Goal: Task Accomplishment & Management: Use online tool/utility

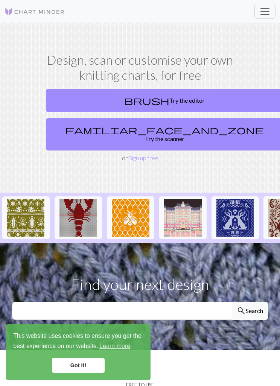
click at [212, 101] on link "brush Try the editor" at bounding box center [164, 100] width 237 height 23
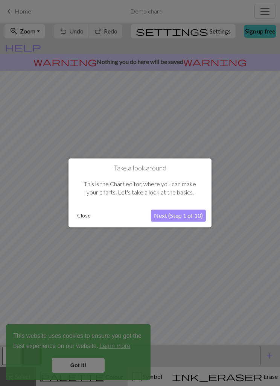
click at [198, 216] on button "Next (Step 1 of 10)" at bounding box center [178, 216] width 55 height 12
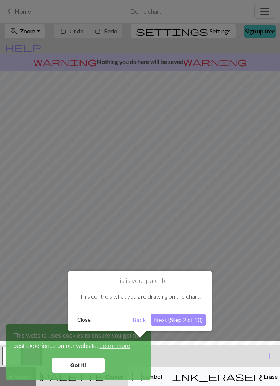
click at [194, 317] on button "Next (Step 2 of 10)" at bounding box center [178, 319] width 55 height 12
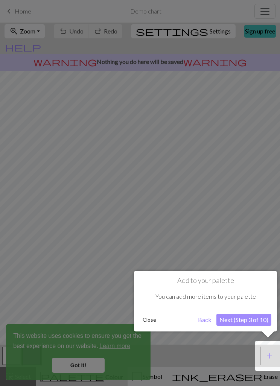
click at [243, 318] on button "Next (Step 3 of 10)" at bounding box center [243, 319] width 55 height 12
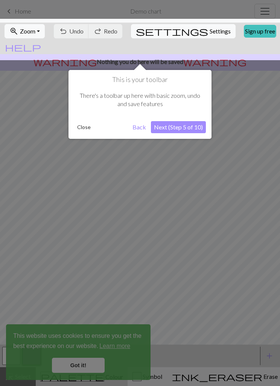
click at [84, 130] on button "Close" at bounding box center [84, 126] width 20 height 11
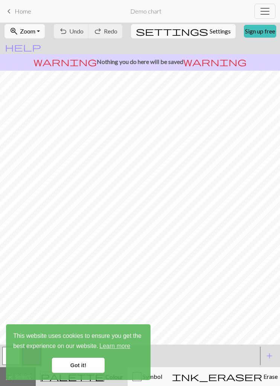
click at [74, 363] on link "Got it!" at bounding box center [78, 364] width 53 height 15
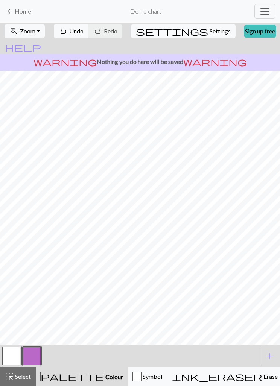
click at [127, 370] on button "Symbol" at bounding box center [146, 376] width 39 height 19
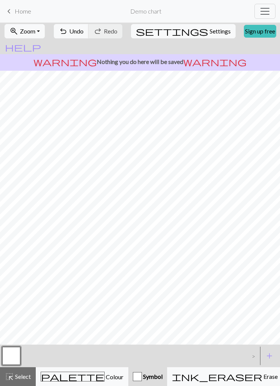
click at [142, 378] on span "Symbol" at bounding box center [152, 375] width 21 height 7
click at [133, 375] on div "button" at bounding box center [137, 376] width 9 height 9
click at [262, 376] on span "Erase" at bounding box center [269, 375] width 15 height 7
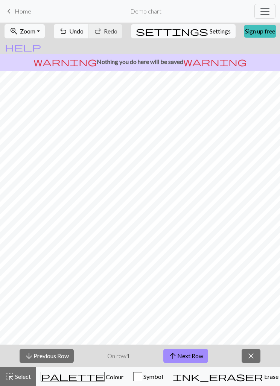
click at [191, 352] on button "arrow_upward Next Row" at bounding box center [185, 355] width 45 height 14
click at [194, 350] on button "arrow_upward Next Row" at bounding box center [185, 355] width 45 height 14
click at [196, 350] on button "arrow_upward Next Row" at bounding box center [185, 355] width 45 height 14
click at [65, 381] on div "palette Colour Colour" at bounding box center [82, 376] width 83 height 10
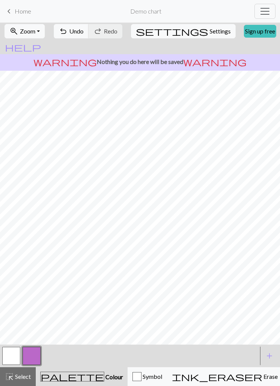
click at [266, 11] on span "Toggle navigation" at bounding box center [264, 11] width 11 height 11
click at [244, 32] on link "Sign up free" at bounding box center [260, 31] width 32 height 13
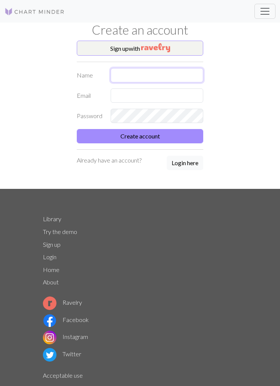
click at [172, 73] on input "text" at bounding box center [156, 75] width 92 height 14
type input "Saara"
click at [183, 91] on input "text" at bounding box center [156, 95] width 92 height 14
type input "[EMAIL_ADDRESS][DOMAIN_NAME]"
click at [183, 135] on button "Create account" at bounding box center [140, 136] width 126 height 14
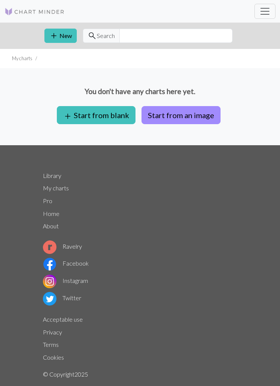
click at [109, 113] on button "add Start from blank" at bounding box center [96, 115] width 79 height 18
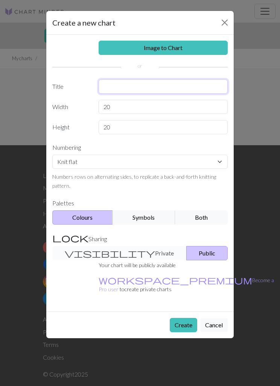
click at [194, 86] on input "text" at bounding box center [162, 86] width 129 height 14
type input "H"
type input "Sienisukat"
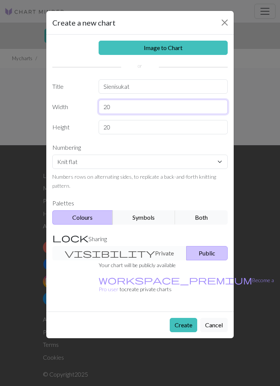
click at [181, 105] on input "20" at bounding box center [162, 107] width 129 height 14
type input "2"
type input "60"
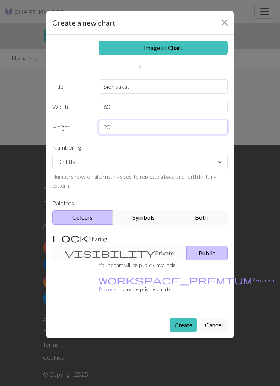
click at [184, 126] on input "20" at bounding box center [162, 127] width 129 height 14
type input "2"
type input "40"
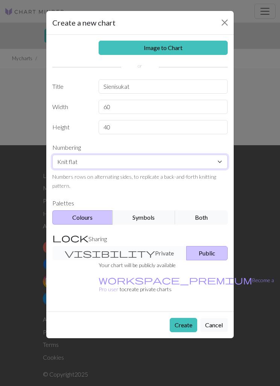
click at [208, 157] on select "Knit flat Knit in the round Lace knitting Cross stitch" at bounding box center [139, 161] width 175 height 14
click at [185, 318] on button "Create" at bounding box center [182, 325] width 27 height 14
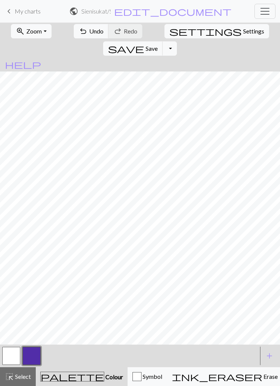
click at [38, 351] on button "button" at bounding box center [32, 356] width 18 height 18
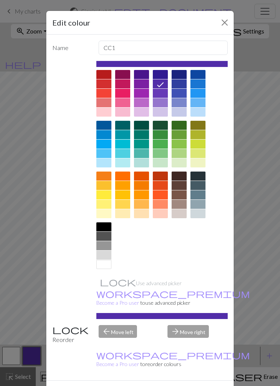
click at [106, 71] on div at bounding box center [103, 74] width 15 height 9
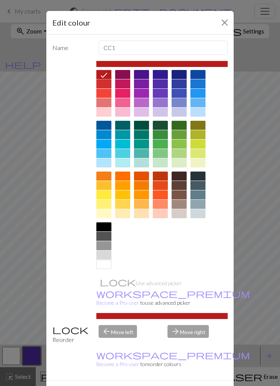
click at [1, 146] on div "Edit colour Name CC1 Use advanced picker workspace_premium Become a Pro user to…" at bounding box center [140, 193] width 280 height 386
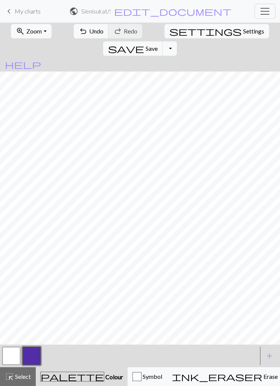
click at [36, 356] on button "button" at bounding box center [32, 356] width 18 height 18
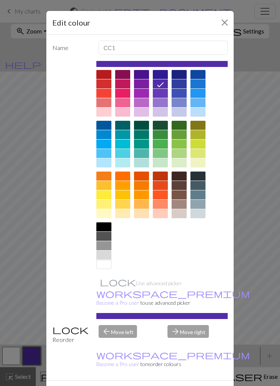
click at [182, 185] on div at bounding box center [178, 185] width 15 height 9
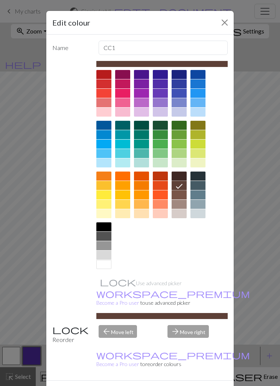
click at [17, 120] on div "Edit colour Name CC1 Use advanced picker workspace_premium Become a Pro user to…" at bounding box center [140, 193] width 280 height 386
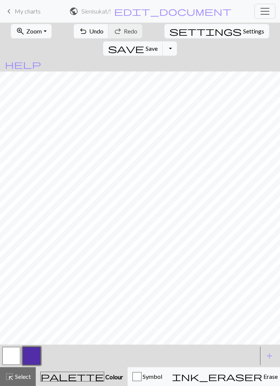
click at [89, 33] on span "Undo" at bounding box center [96, 30] width 14 height 7
click at [78, 36] on button "undo Undo Undo" at bounding box center [91, 31] width 35 height 14
click at [78, 34] on button "undo Undo Undo" at bounding box center [91, 31] width 35 height 14
click at [33, 354] on button "button" at bounding box center [32, 356] width 18 height 18
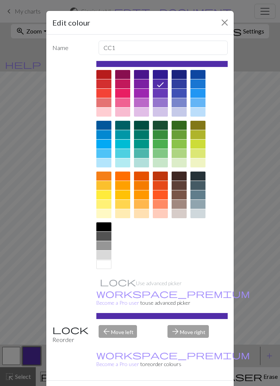
click at [183, 190] on div at bounding box center [178, 194] width 15 height 9
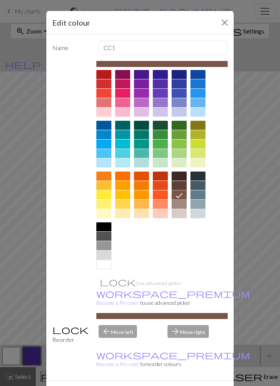
click at [183, 186] on div at bounding box center [178, 185] width 15 height 9
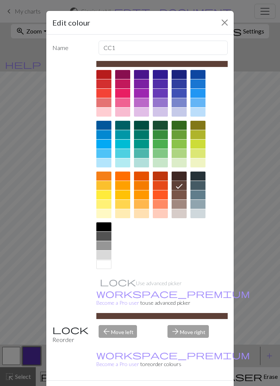
click at [185, 385] on button "Done" at bounding box center [185, 393] width 24 height 14
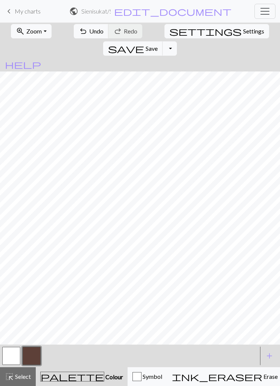
click at [35, 353] on button "button" at bounding box center [32, 356] width 18 height 18
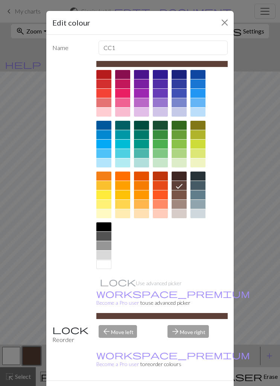
click at [182, 202] on div at bounding box center [178, 204] width 15 height 9
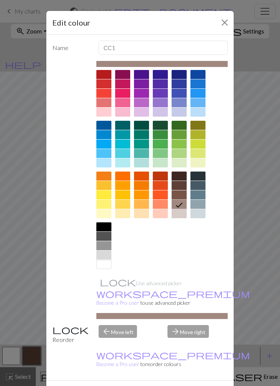
click at [180, 213] on div at bounding box center [178, 213] width 15 height 9
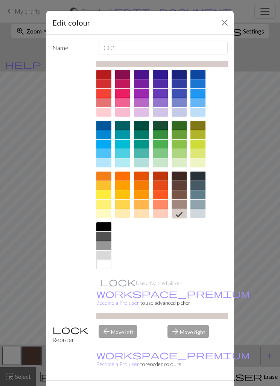
click at [184, 385] on button "Done" at bounding box center [185, 393] width 24 height 14
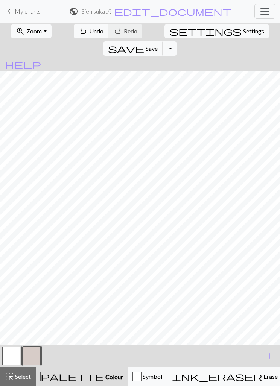
click at [31, 351] on button "button" at bounding box center [32, 356] width 18 height 18
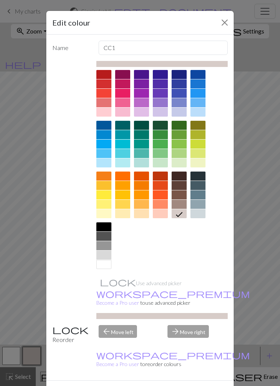
click at [183, 193] on div at bounding box center [178, 194] width 15 height 9
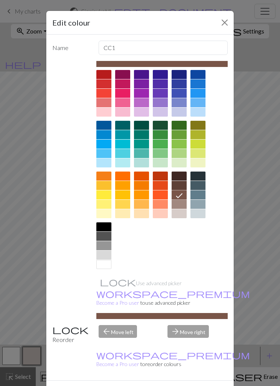
click at [182, 385] on button "Done" at bounding box center [185, 393] width 24 height 14
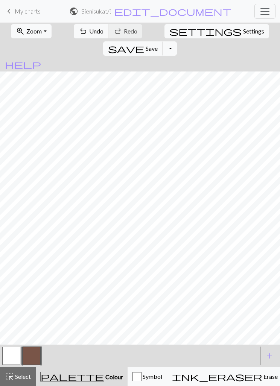
click at [3, 359] on button "button" at bounding box center [11, 356] width 18 height 18
click at [8, 353] on button "button" at bounding box center [11, 356] width 18 height 18
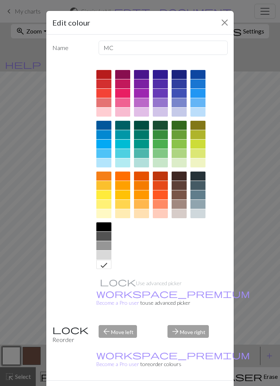
click at [181, 208] on div at bounding box center [178, 204] width 15 height 9
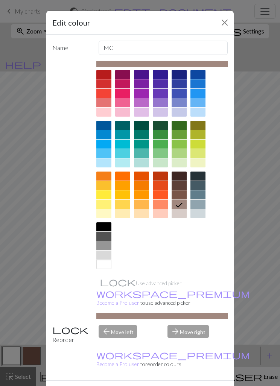
click at [182, 212] on div at bounding box center [178, 213] width 15 height 9
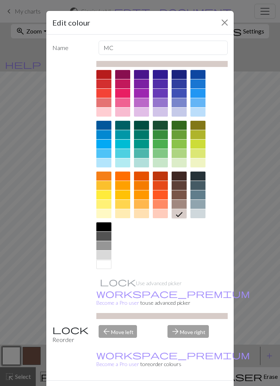
click at [185, 385] on button "Done" at bounding box center [185, 393] width 24 height 14
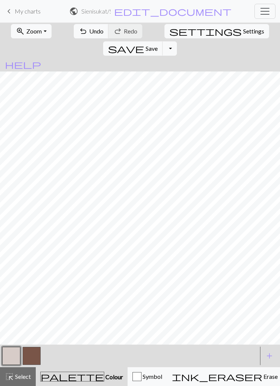
click at [10, 357] on button "button" at bounding box center [11, 356] width 18 height 18
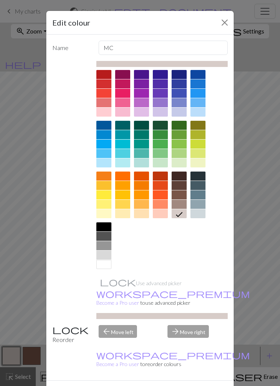
click at [104, 262] on div at bounding box center [103, 264] width 15 height 9
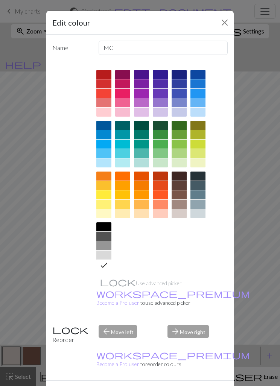
click at [183, 385] on button "Done" at bounding box center [185, 393] width 24 height 14
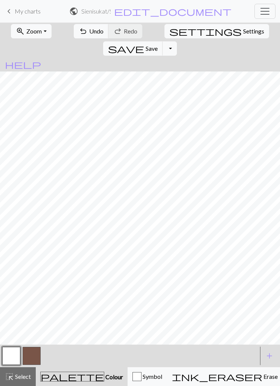
click at [31, 355] on button "button" at bounding box center [32, 356] width 18 height 18
click at [19, 377] on span "Select" at bounding box center [22, 375] width 17 height 7
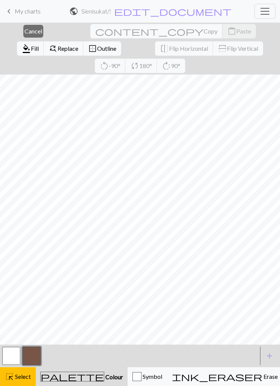
click at [20, 380] on div "highlight_alt Select Select" at bounding box center [18, 376] width 26 height 9
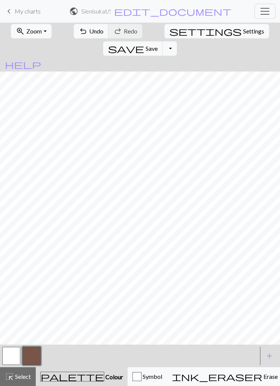
click at [38, 350] on button "button" at bounding box center [32, 356] width 18 height 18
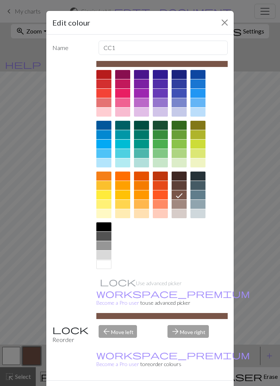
click at [176, 211] on div at bounding box center [178, 213] width 15 height 9
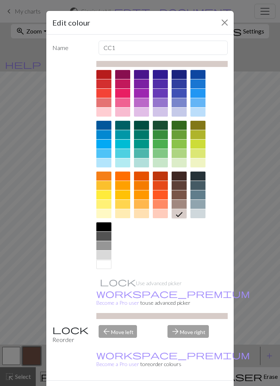
click at [186, 385] on button "Done" at bounding box center [185, 393] width 24 height 14
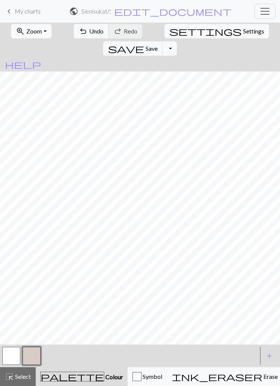
click at [28, 352] on button "button" at bounding box center [32, 356] width 18 height 18
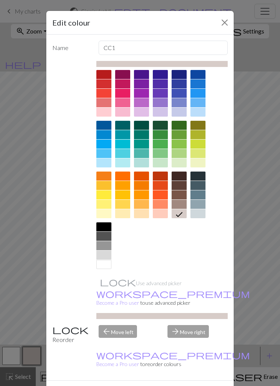
click at [182, 183] on div at bounding box center [178, 185] width 15 height 9
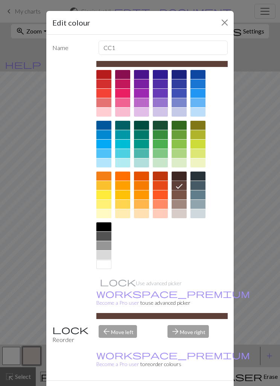
click at [185, 385] on button "Done" at bounding box center [185, 393] width 24 height 14
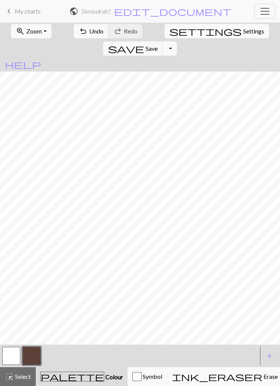
click at [64, 358] on div at bounding box center [129, 355] width 256 height 20
click at [274, 356] on button "add Add a colour" at bounding box center [269, 355] width 19 height 19
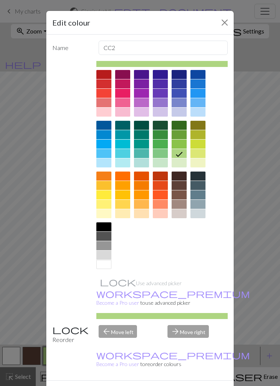
click at [182, 212] on div at bounding box center [178, 213] width 15 height 9
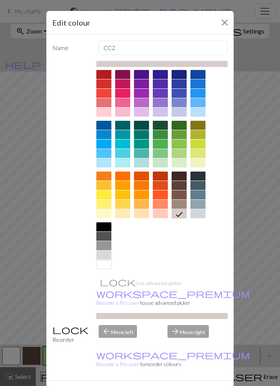
click at [189, 385] on button "Done" at bounding box center [185, 393] width 24 height 14
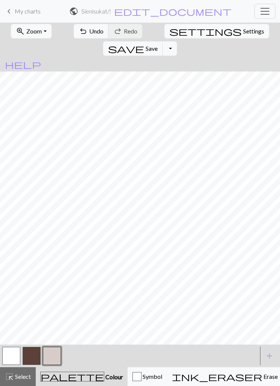
click at [262, 375] on span "Erase" at bounding box center [269, 375] width 15 height 7
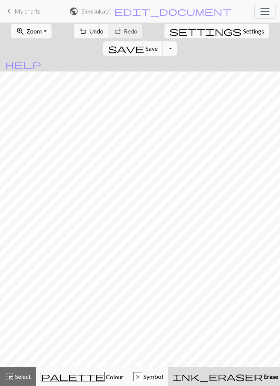
click at [89, 29] on span "Undo" at bounding box center [96, 30] width 14 height 7
click at [27, 374] on span "Select" at bounding box center [22, 375] width 17 height 7
click at [104, 379] on span "Colour" at bounding box center [113, 376] width 19 height 7
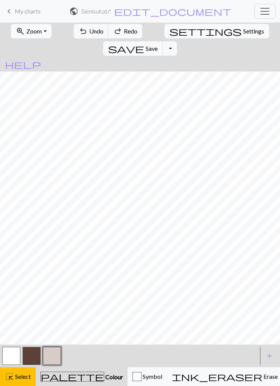
click at [25, 375] on span "Select" at bounding box center [22, 375] width 17 height 7
click at [7, 350] on button "button" at bounding box center [11, 356] width 18 height 18
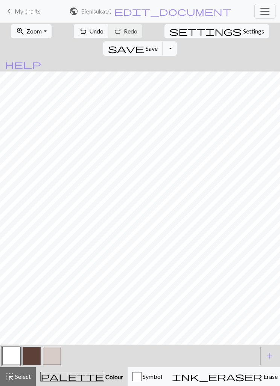
click at [51, 355] on button "button" at bounding box center [52, 356] width 18 height 18
click at [7, 350] on button "button" at bounding box center [11, 356] width 18 height 18
click at [34, 355] on button "button" at bounding box center [32, 356] width 18 height 18
click at [14, 351] on button "button" at bounding box center [11, 356] width 18 height 18
click at [36, 353] on button "button" at bounding box center [32, 356] width 18 height 18
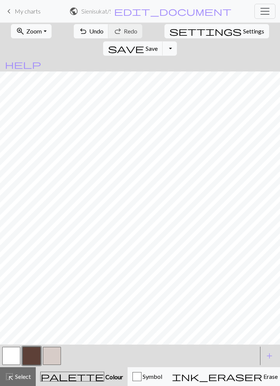
click at [6, 356] on button "button" at bounding box center [11, 356] width 18 height 18
click at [47, 355] on button "button" at bounding box center [52, 356] width 18 height 18
click at [8, 352] on button "button" at bounding box center [11, 356] width 18 height 18
click at [29, 352] on button "button" at bounding box center [32, 356] width 18 height 18
click at [11, 350] on button "button" at bounding box center [11, 356] width 18 height 18
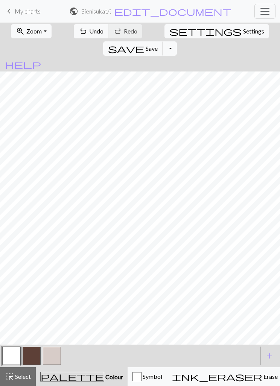
click at [53, 352] on button "button" at bounding box center [52, 356] width 18 height 18
click at [15, 348] on button "button" at bounding box center [11, 356] width 18 height 18
click at [35, 353] on button "button" at bounding box center [32, 356] width 18 height 18
click at [57, 350] on button "button" at bounding box center [52, 356] width 18 height 18
click at [16, 357] on button "button" at bounding box center [11, 356] width 18 height 18
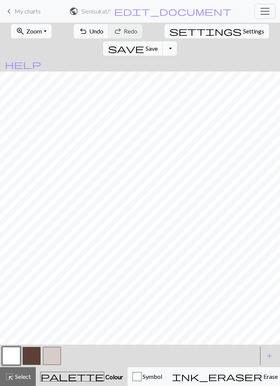
click at [34, 354] on button "button" at bounding box center [32, 356] width 18 height 18
click at [13, 356] on button "button" at bounding box center [11, 356] width 18 height 18
click at [27, 355] on button "button" at bounding box center [32, 356] width 18 height 18
click at [35, 347] on button "button" at bounding box center [32, 356] width 18 height 18
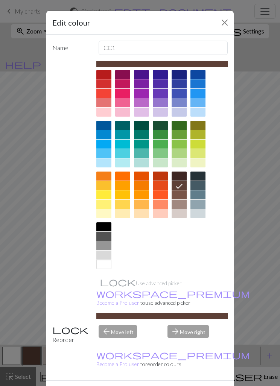
click at [230, 18] on button "Close" at bounding box center [224, 23] width 12 height 12
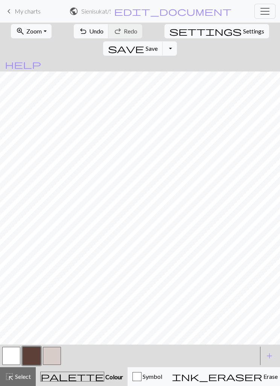
click at [55, 349] on button "button" at bounding box center [52, 356] width 18 height 18
click at [12, 353] on button "button" at bounding box center [11, 356] width 18 height 18
